Goal: Information Seeking & Learning: Learn about a topic

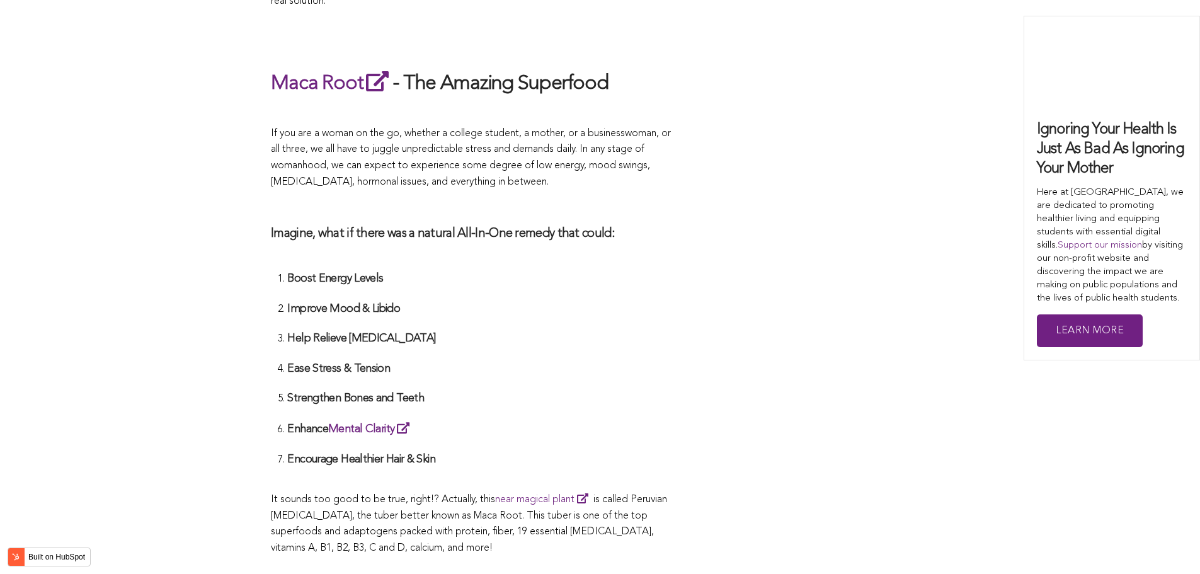
scroll to position [3343, 0]
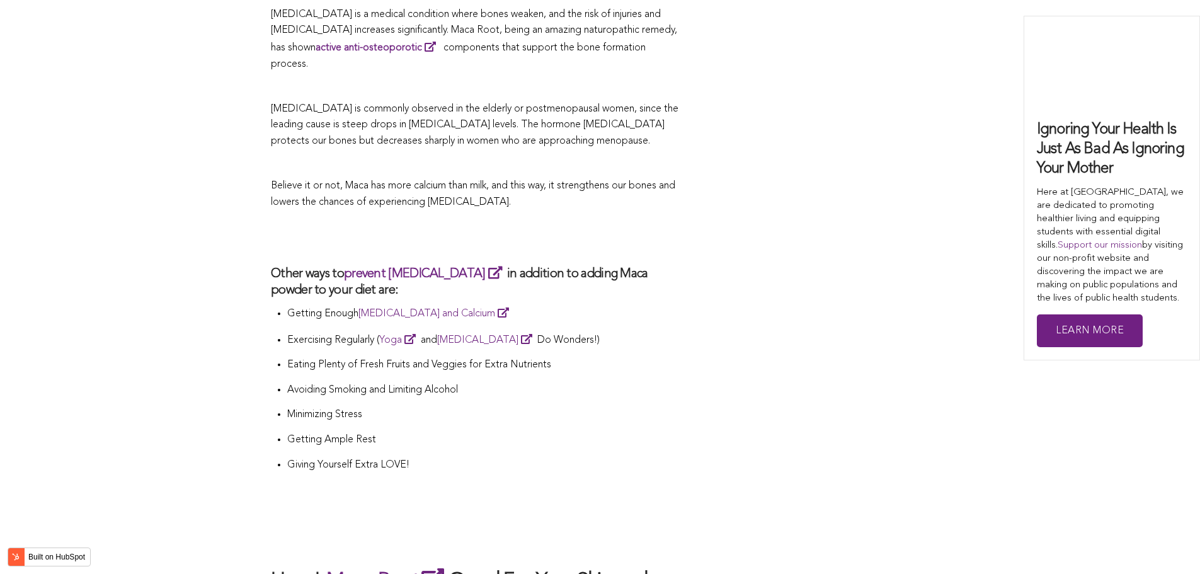
click at [626, 305] on li "Getting Enough [MEDICAL_DATA] and Calcium" at bounding box center [483, 318] width 393 height 26
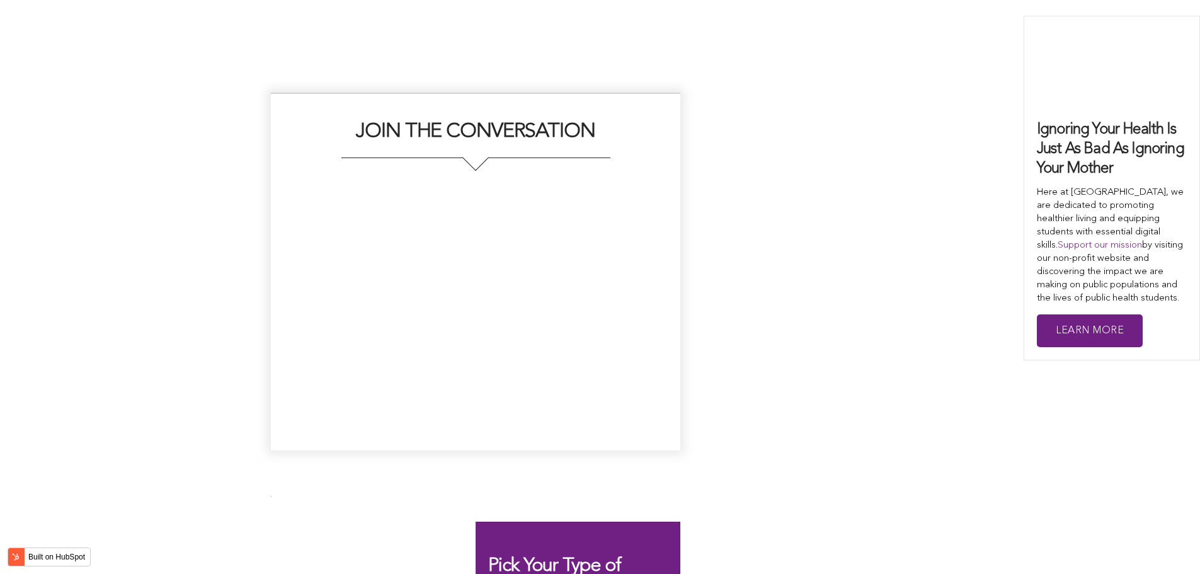
scroll to position [2879, 0]
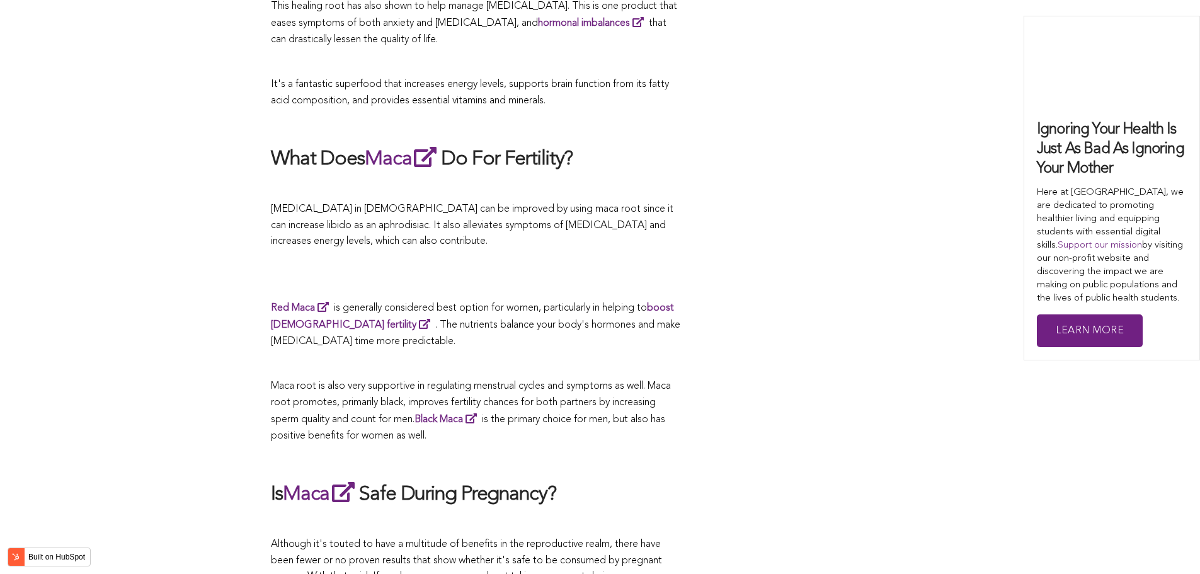
scroll to position [3395, 0]
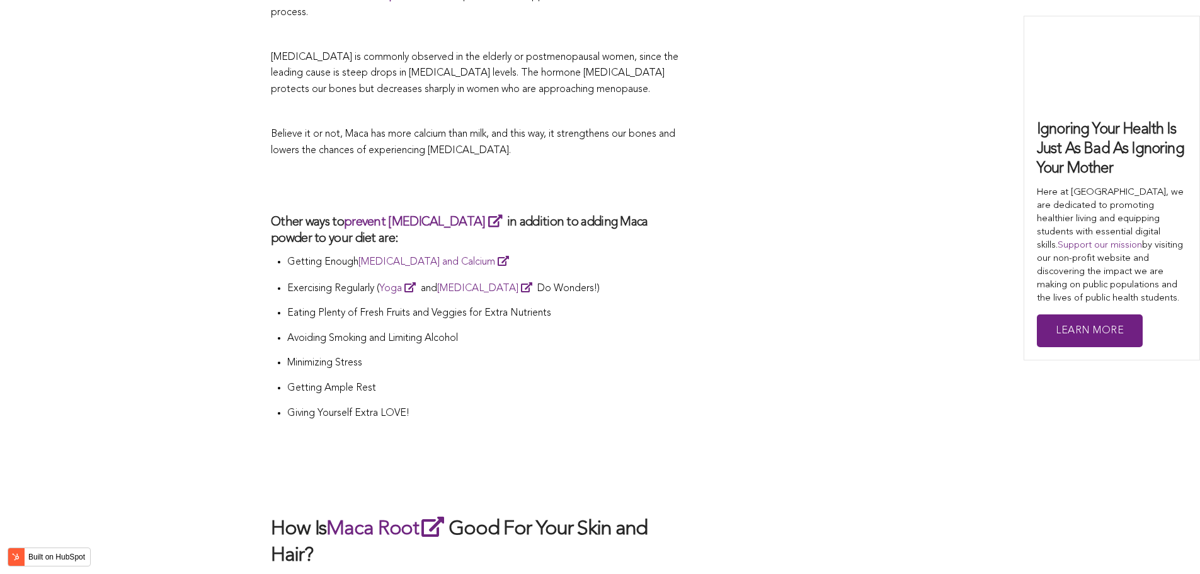
click at [567, 305] on li "Eating Plenty of Fresh Fruits and Veggies for Extra Nutrients" at bounding box center [483, 317] width 393 height 25
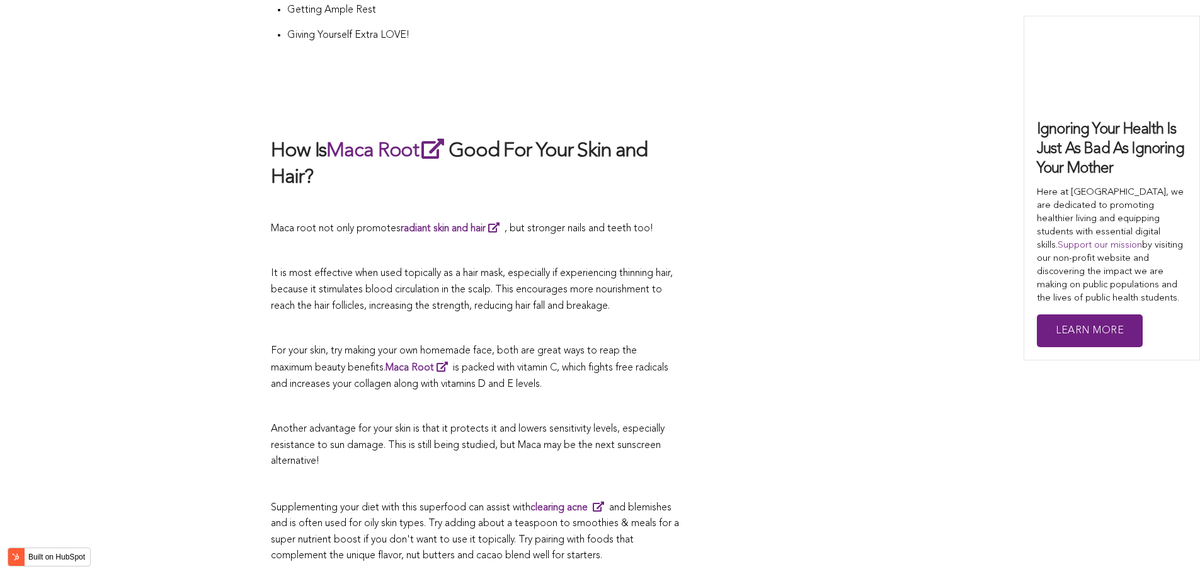
scroll to position [2099, 0]
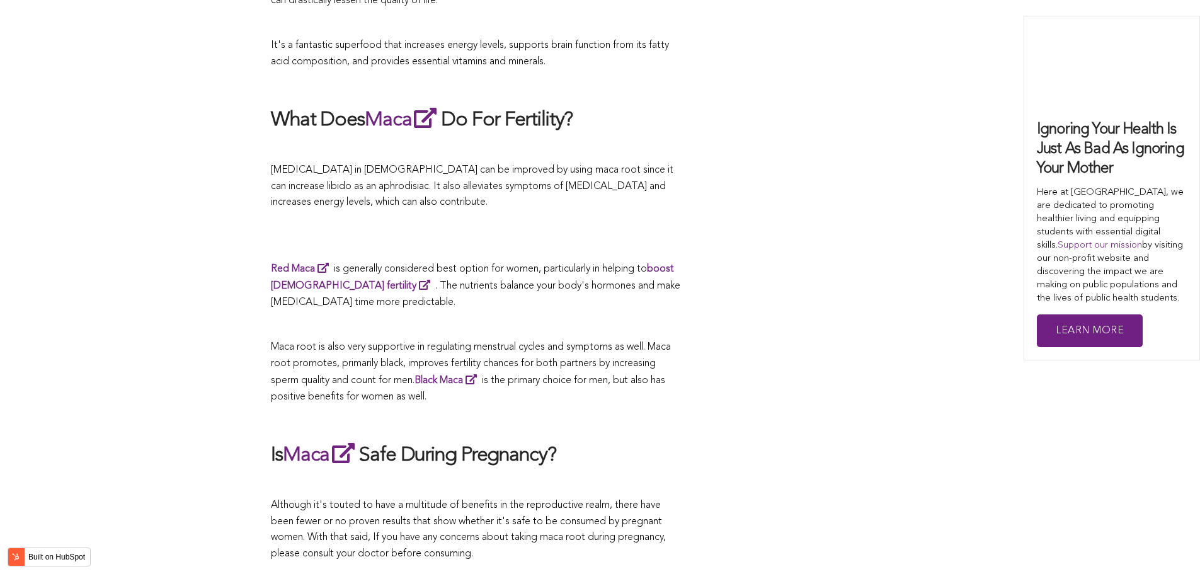
click at [607, 287] on p "Red Maca is generally considered best option for women, particularly in helping…" at bounding box center [475, 285] width 409 height 51
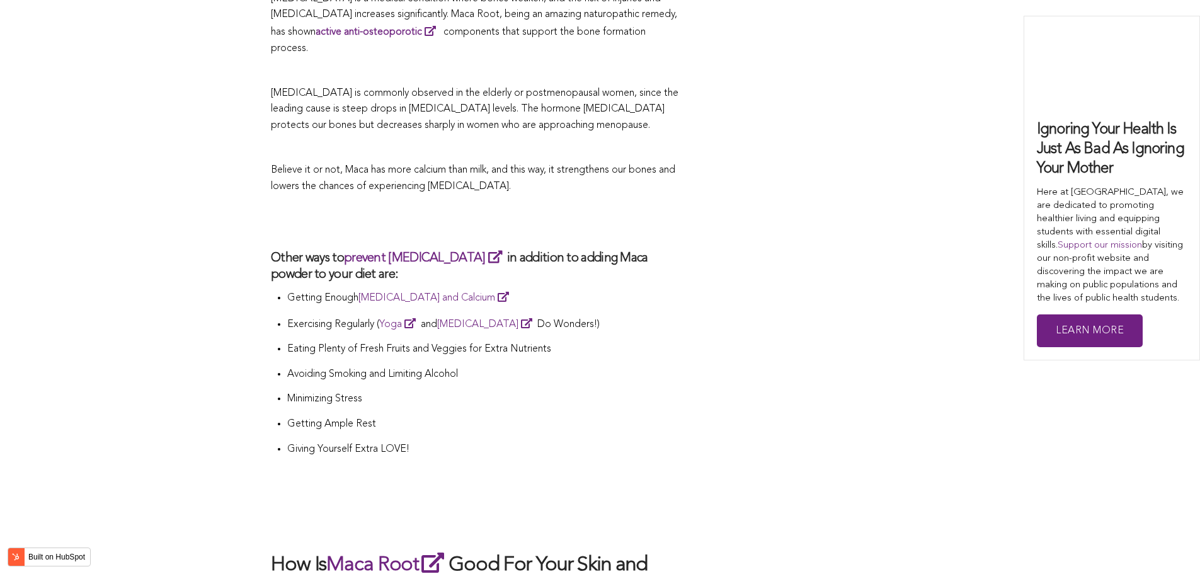
scroll to position [2873, 0]
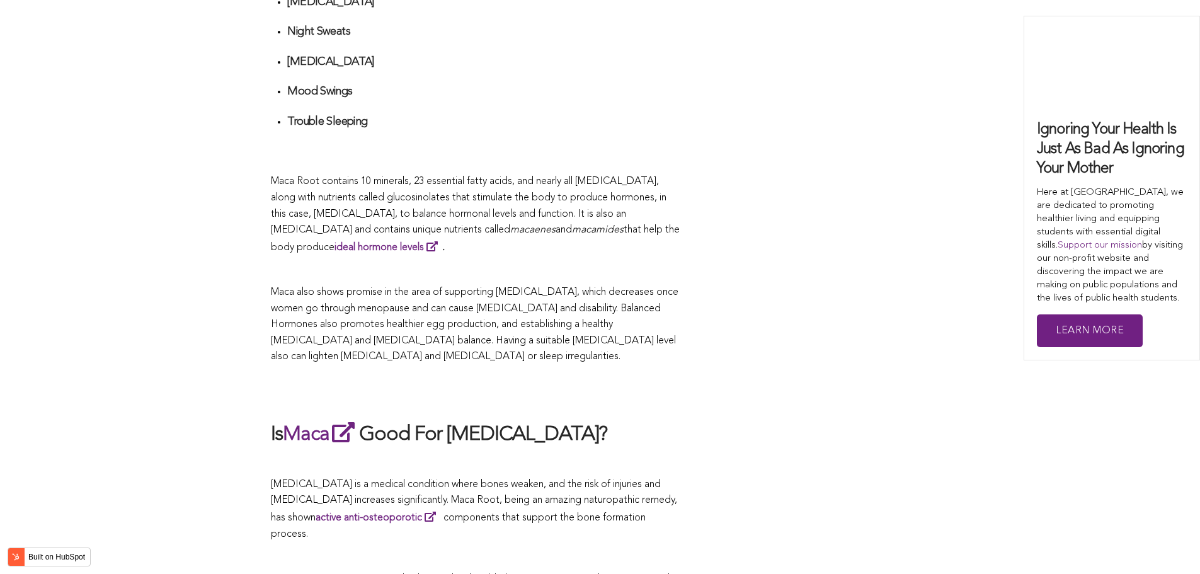
click at [533, 287] on span "Maca also shows promise in the area of supporting [MEDICAL_DATA], which decreas…" at bounding box center [474, 324] width 407 height 74
click at [677, 423] on h2 "Is Maca Good For [MEDICAL_DATA]?" at bounding box center [475, 433] width 409 height 29
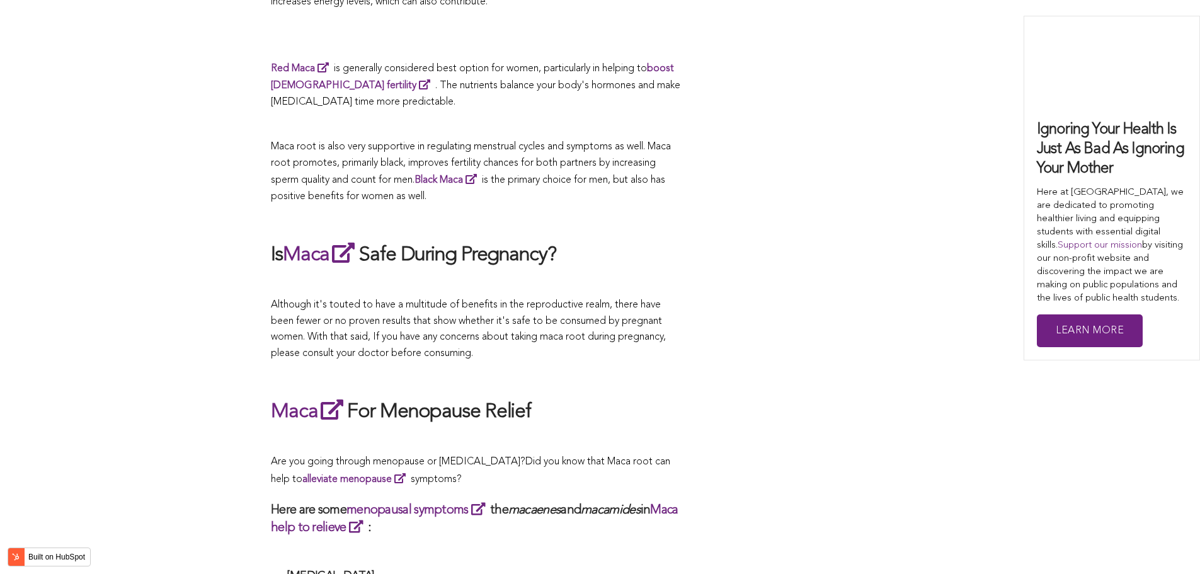
click at [436, 300] on span "Although it's touted to have a multitude of benefits in the reproductive realm,…" at bounding box center [468, 329] width 395 height 59
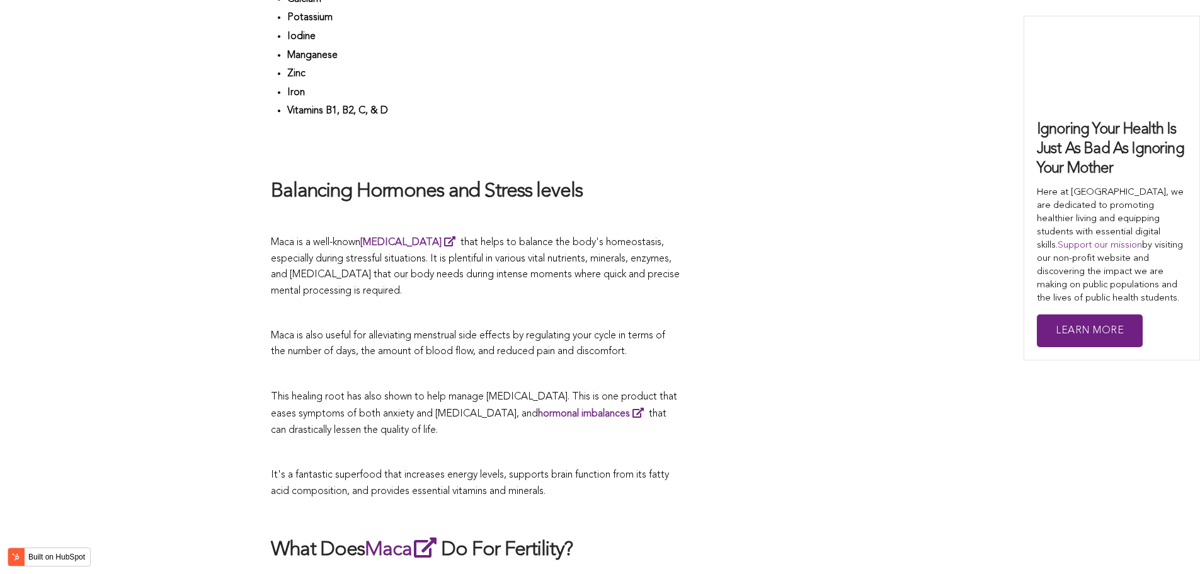
scroll to position [2670, 0]
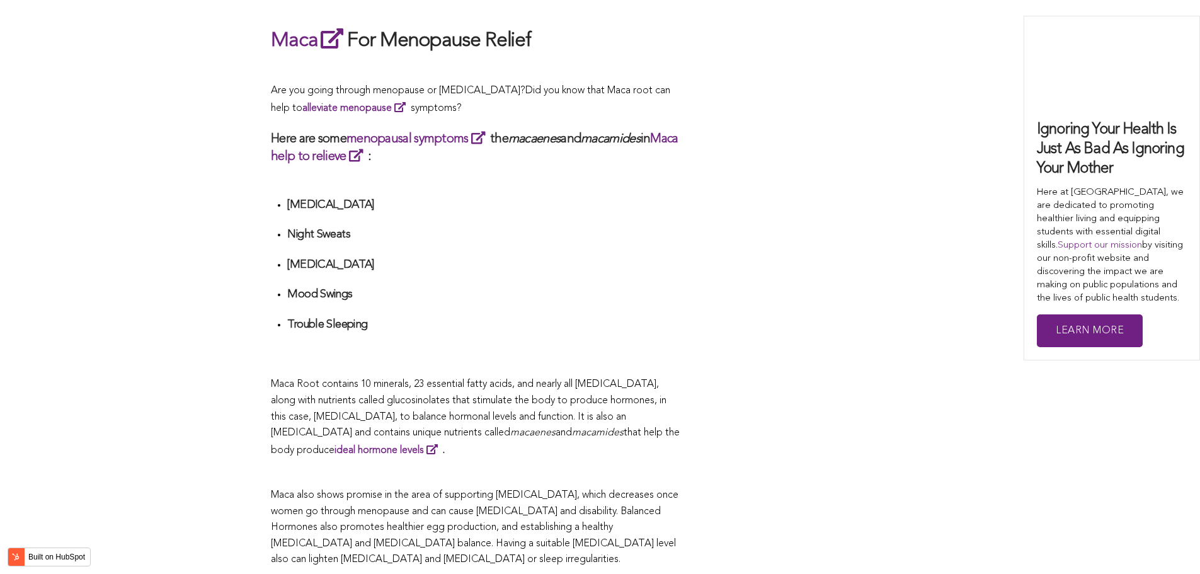
click at [611, 287] on li "Mood Swings" at bounding box center [483, 298] width 393 height 23
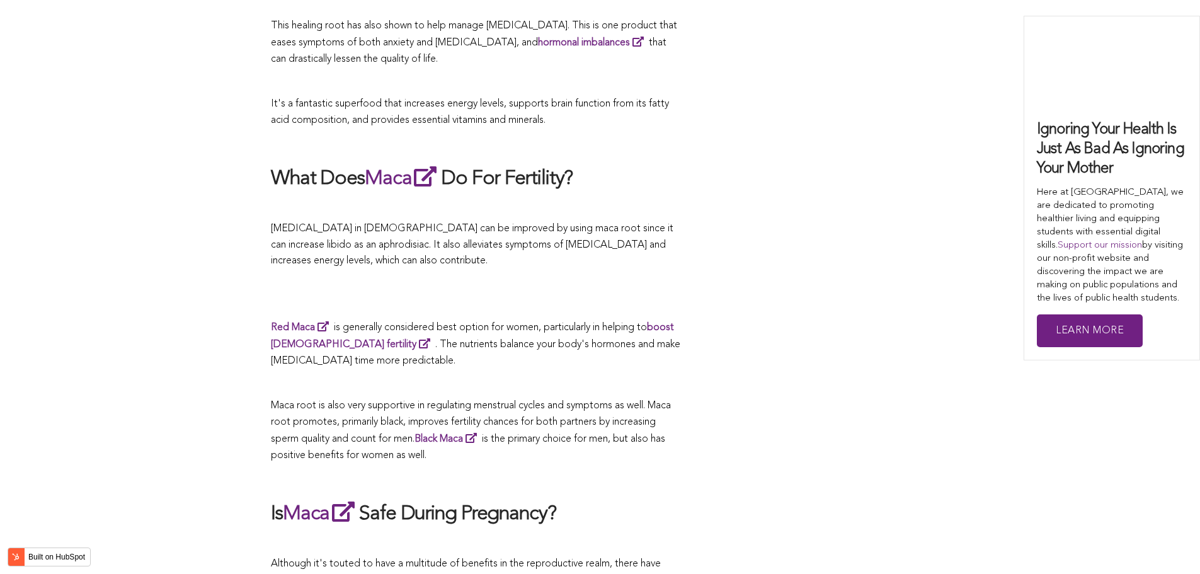
scroll to position [2779, 0]
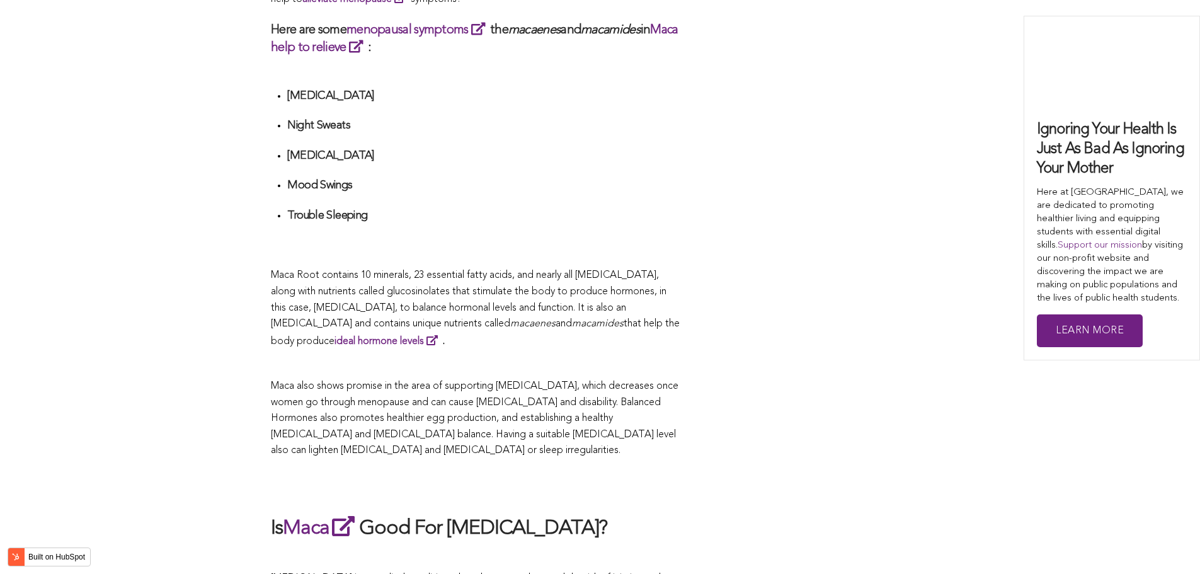
click at [567, 287] on span "Maca Root contains 10 minerals, 23 essential fatty acids, and nearly all [MEDIC…" at bounding box center [468, 299] width 395 height 59
click at [461, 34] on h3 "Here are some menopausal symptoms the macaenes and macamides in Maca help to re…" at bounding box center [475, 38] width 409 height 35
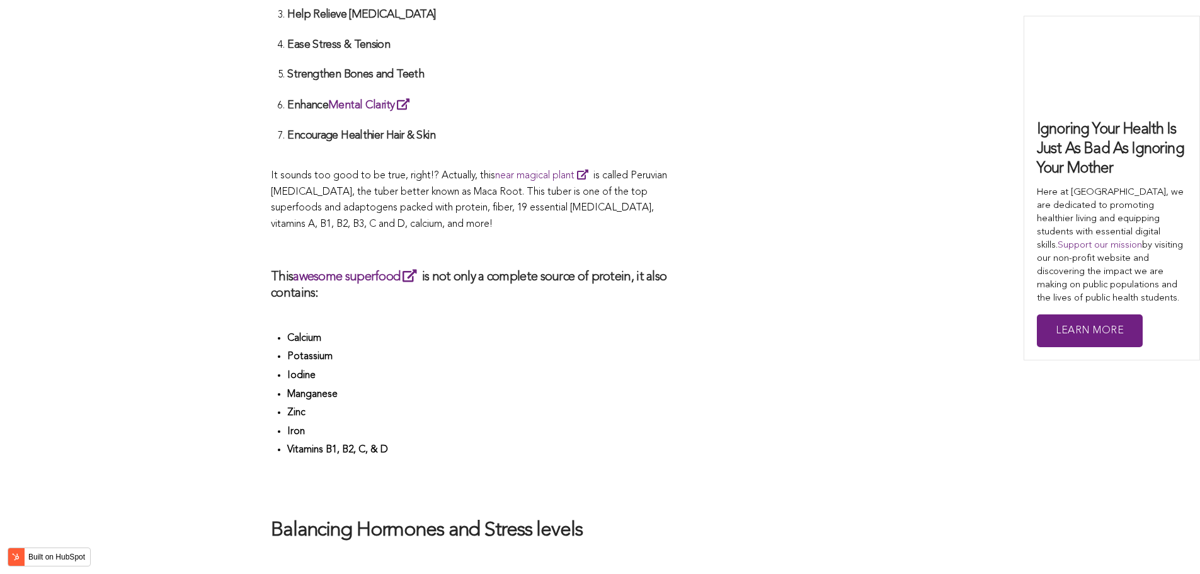
scroll to position [3180, 0]
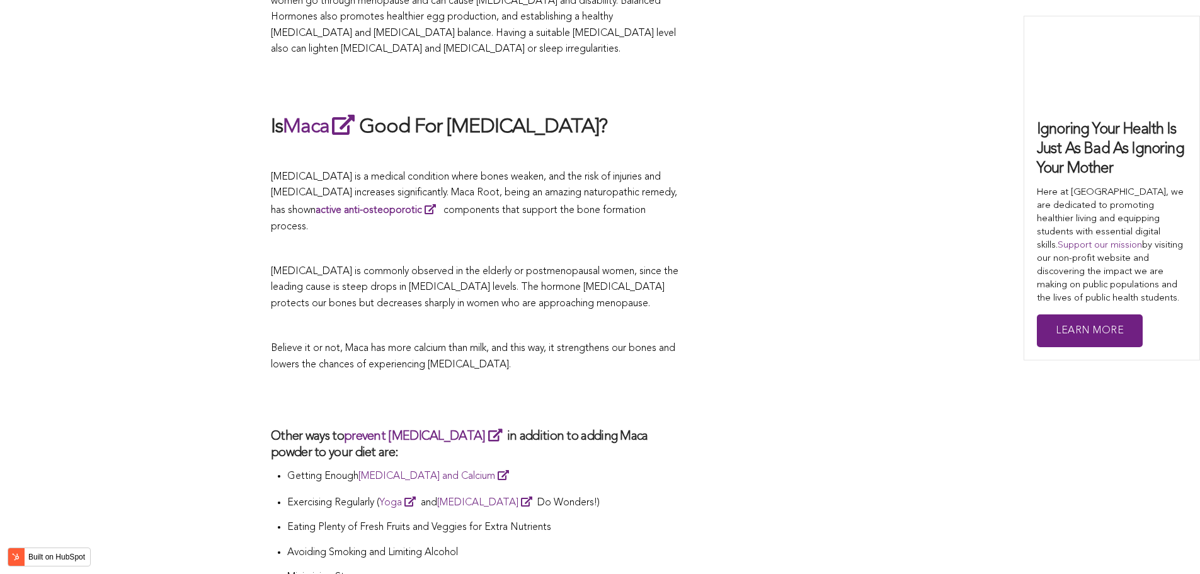
click at [464, 319] on p at bounding box center [475, 327] width 409 height 16
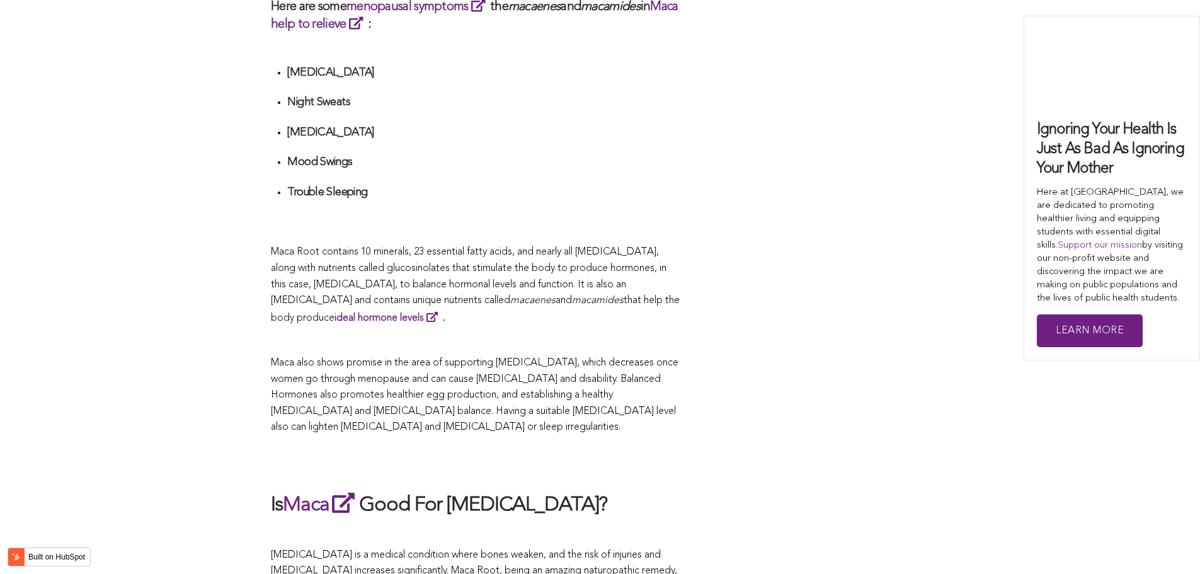
scroll to position [3583, 0]
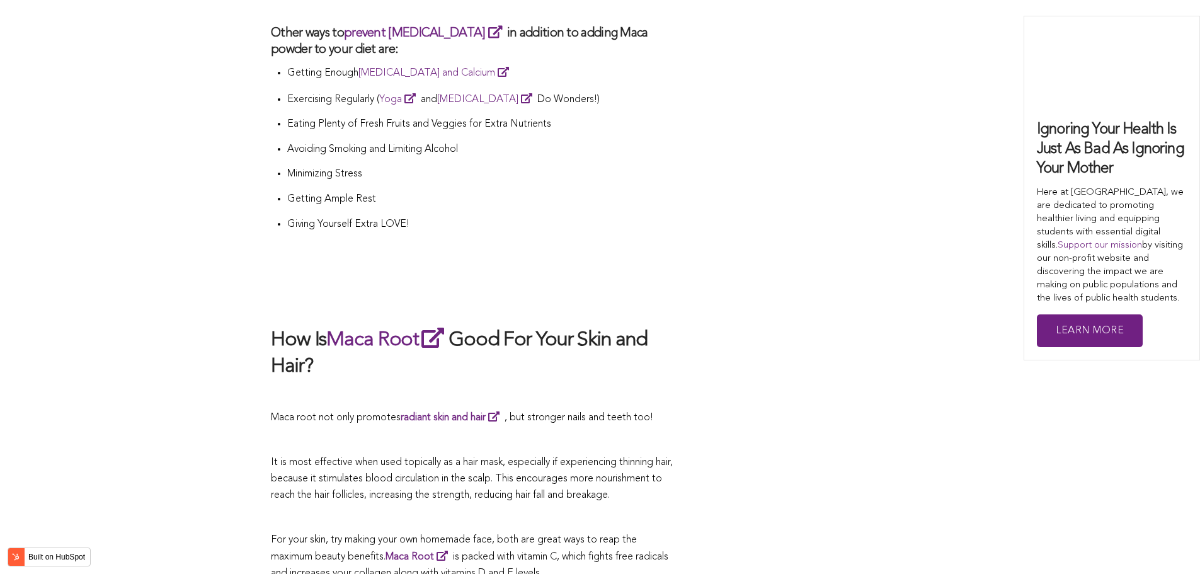
click at [623, 325] on h2 "How Is Maca Root Good For Your Skin and Hair?" at bounding box center [475, 352] width 409 height 55
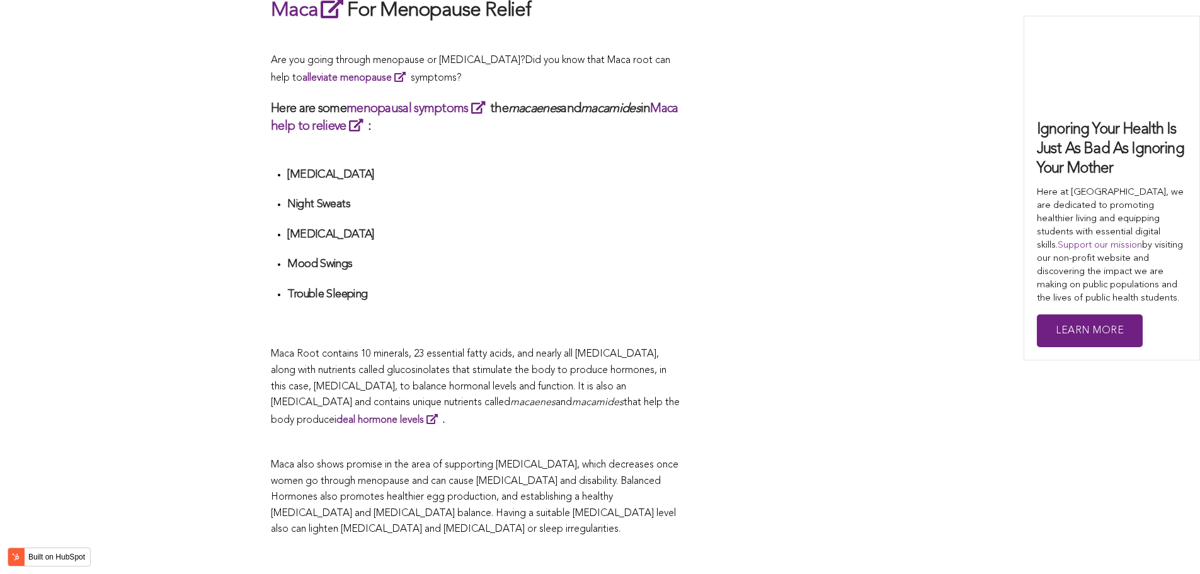
click at [470, 287] on li "Trouble Sleeping" at bounding box center [483, 309] width 393 height 45
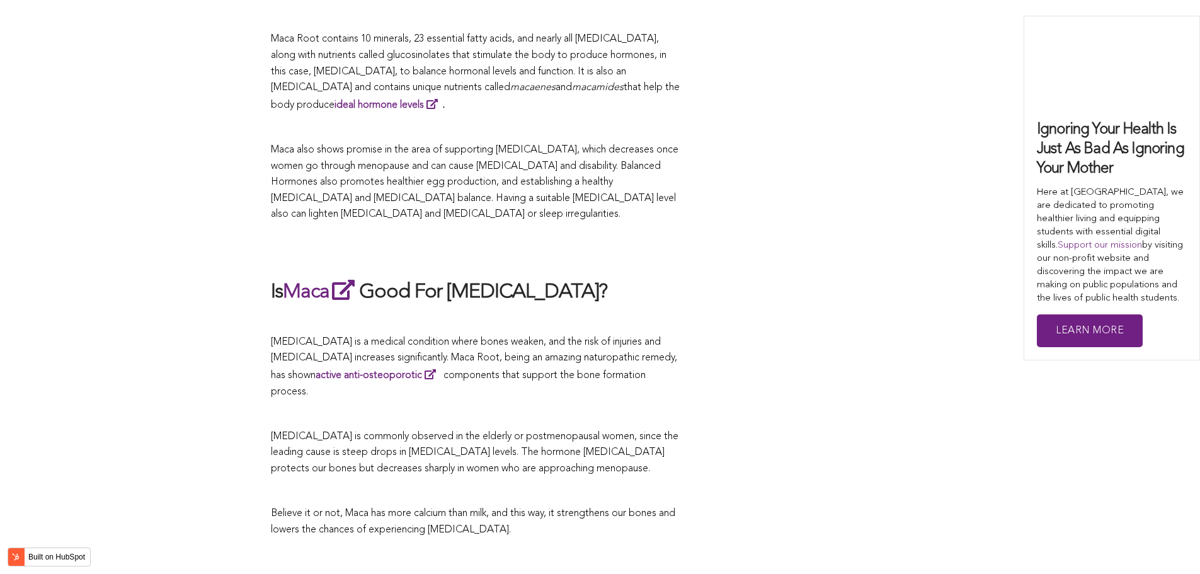
scroll to position [3078, 0]
